Goal: Find specific page/section: Find specific page/section

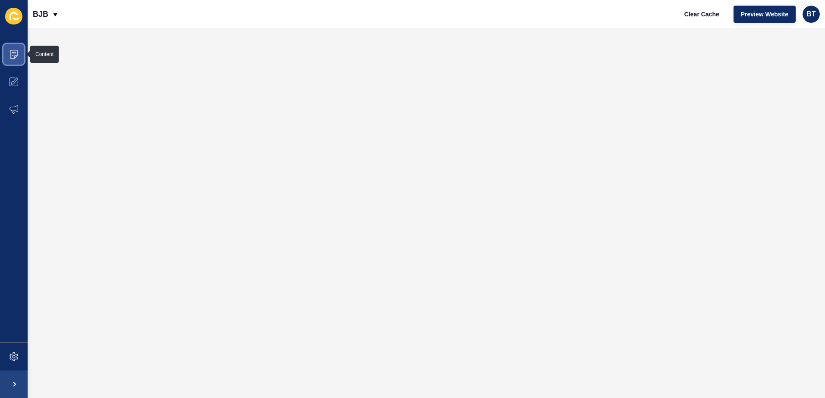
click at [15, 54] on icon at bounding box center [14, 54] width 4 height 0
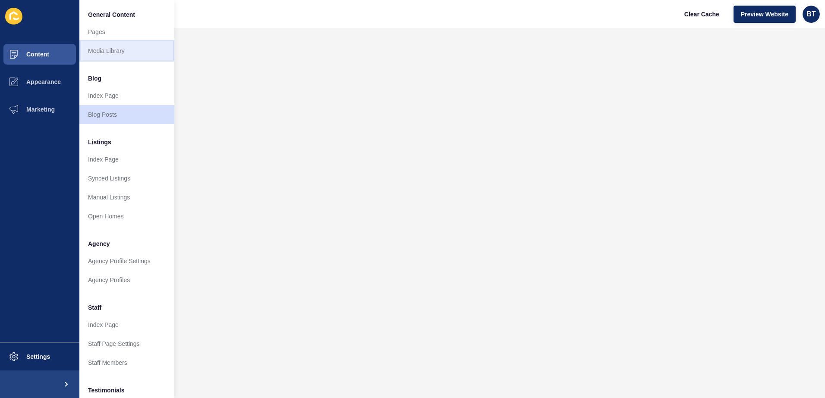
click at [122, 53] on link "Media Library" at bounding box center [126, 50] width 95 height 19
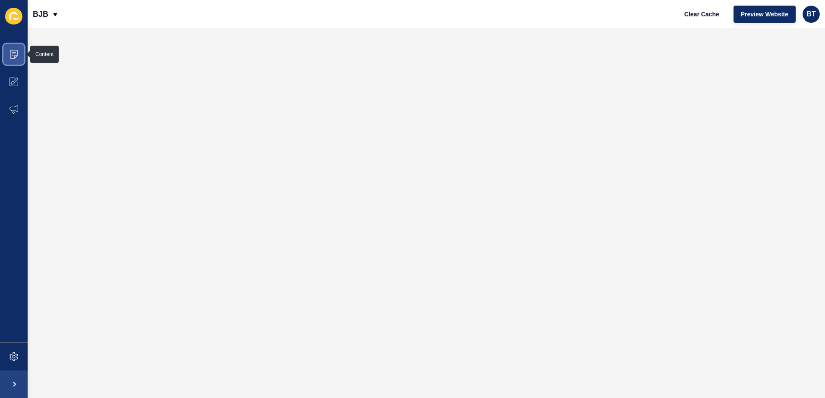
click at [20, 61] on span at bounding box center [14, 55] width 28 height 28
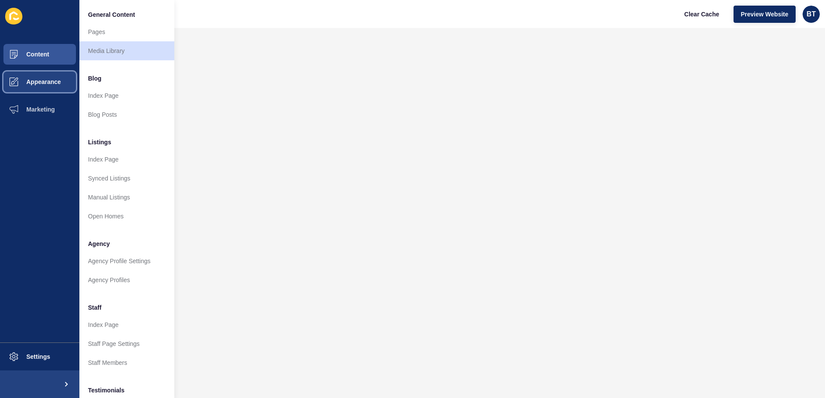
click at [51, 78] on button "Appearance" at bounding box center [39, 82] width 79 height 28
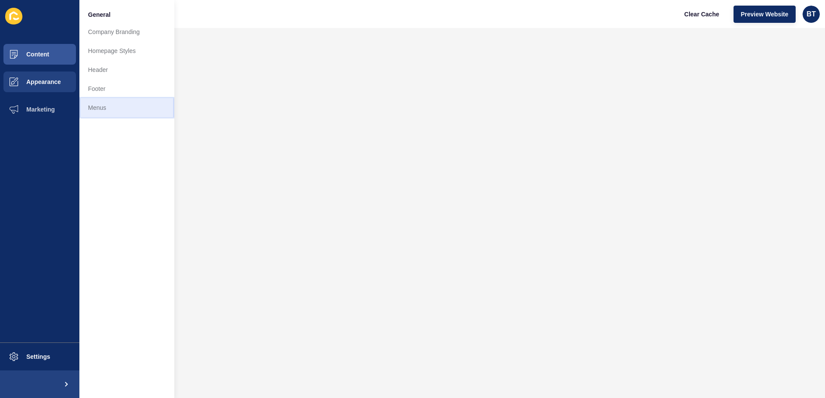
click at [108, 105] on link "Menus" at bounding box center [126, 107] width 95 height 19
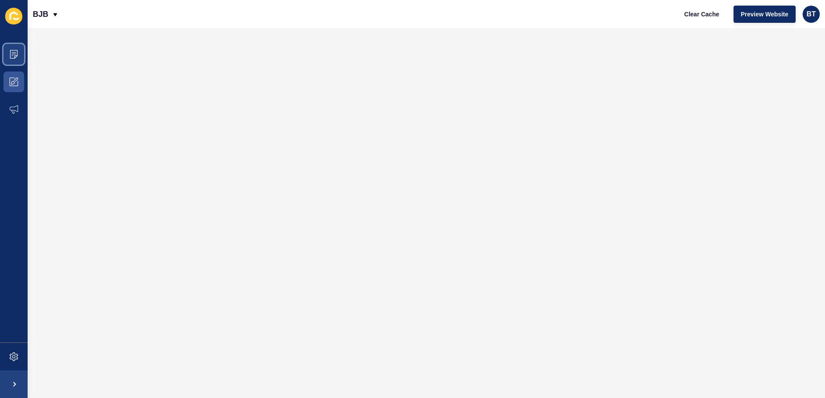
click at [18, 55] on icon at bounding box center [13, 54] width 9 height 9
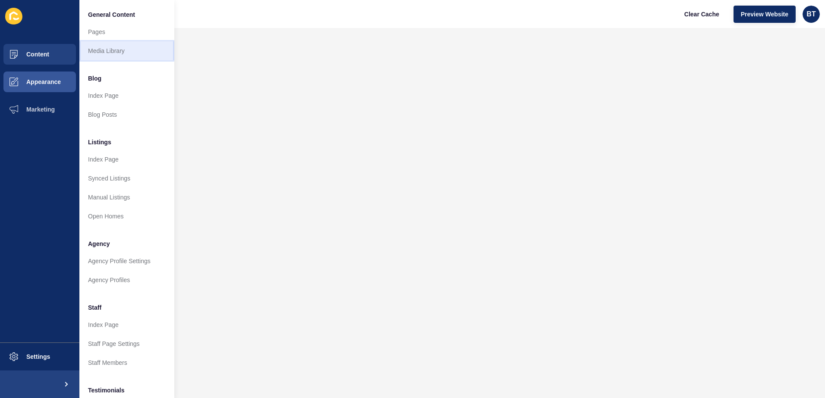
click at [129, 45] on link "Media Library" at bounding box center [126, 50] width 95 height 19
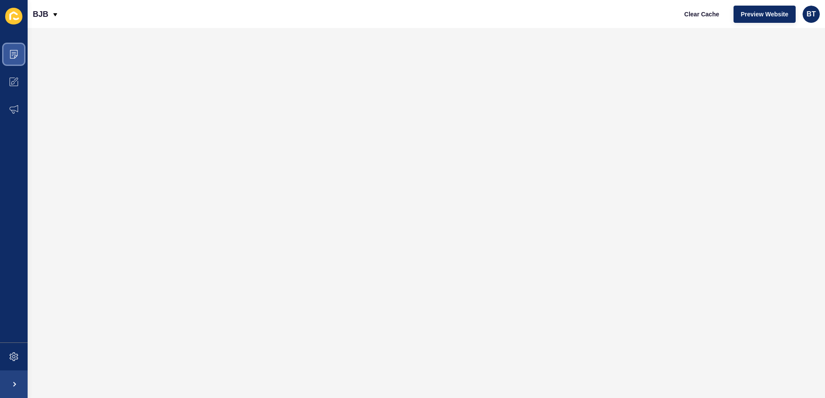
click at [14, 53] on icon at bounding box center [14, 52] width 4 height 0
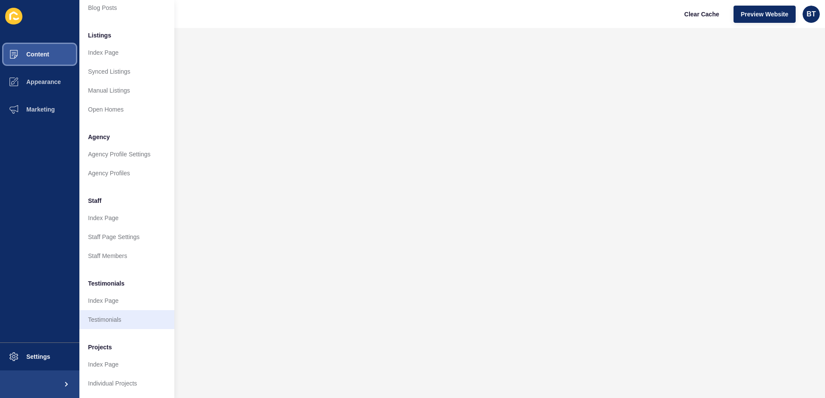
scroll to position [113, 0]
click at [45, 72] on button "Appearance" at bounding box center [39, 82] width 79 height 28
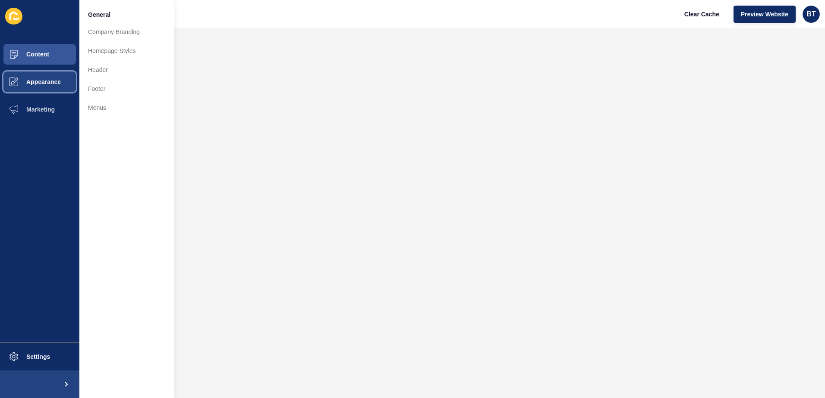
scroll to position [0, 0]
click at [106, 112] on link "Menus" at bounding box center [126, 107] width 95 height 19
